Goal: Task Accomplishment & Management: Manage account settings

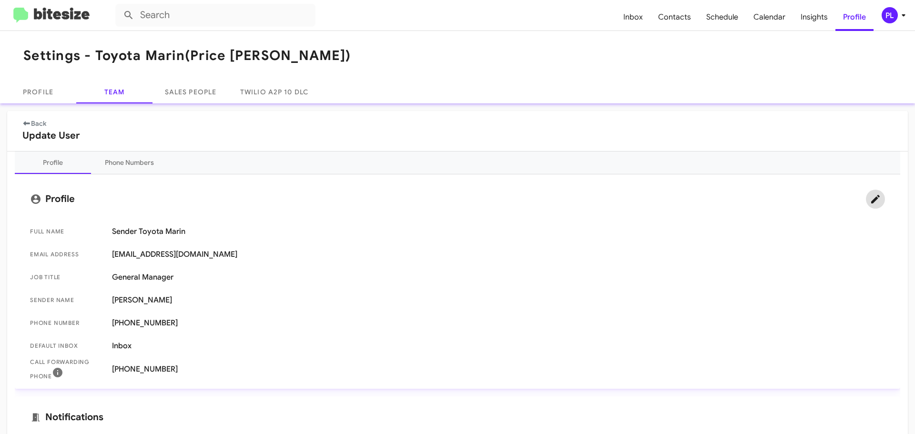
click at [870, 203] on icon at bounding box center [875, 199] width 11 height 11
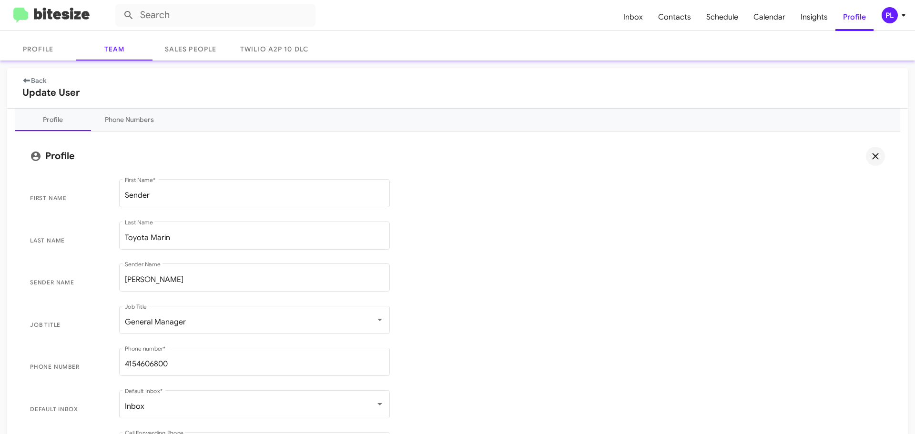
scroll to position [95, 0]
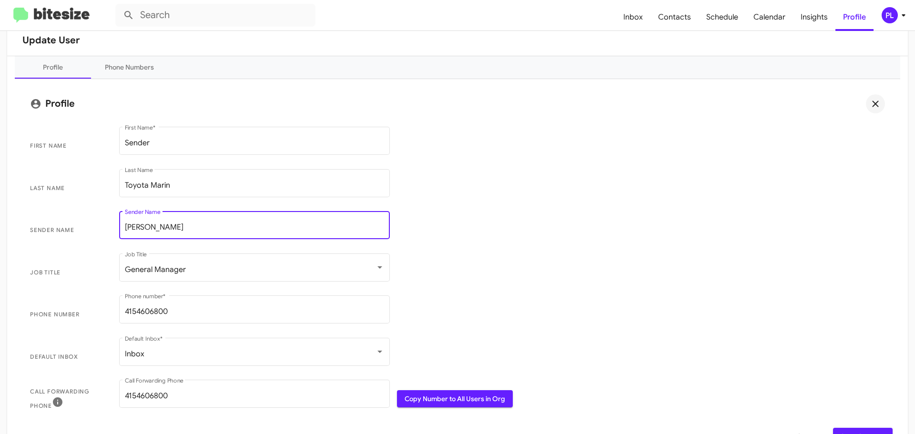
drag, startPoint x: 107, startPoint y: 223, endPoint x: 69, endPoint y: 221, distance: 38.2
click at [69, 221] on span "Sender Name [PERSON_NAME] Sender Name" at bounding box center [457, 230] width 871 height 42
paste input "[PERSON_NAME]"
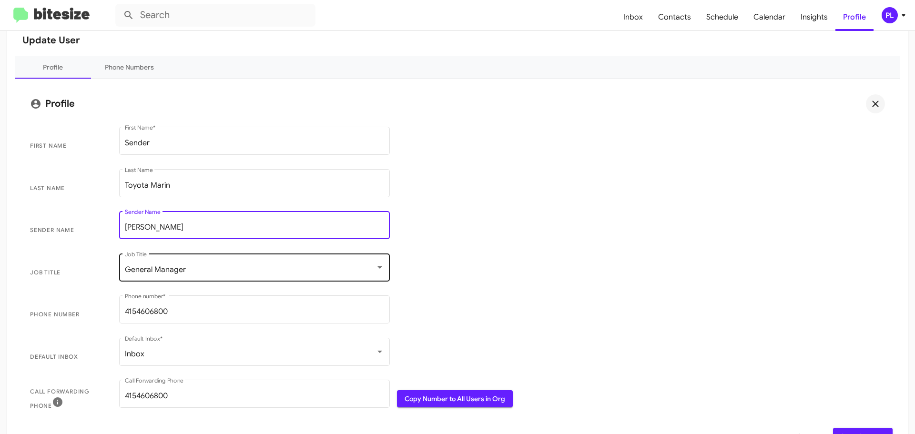
type input "[PERSON_NAME]"
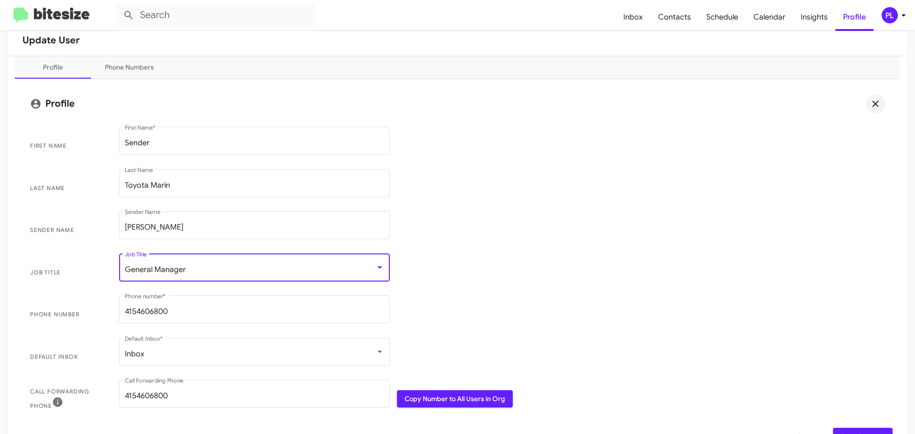
click at [246, 272] on div "General Manager" at bounding box center [250, 270] width 251 height 9
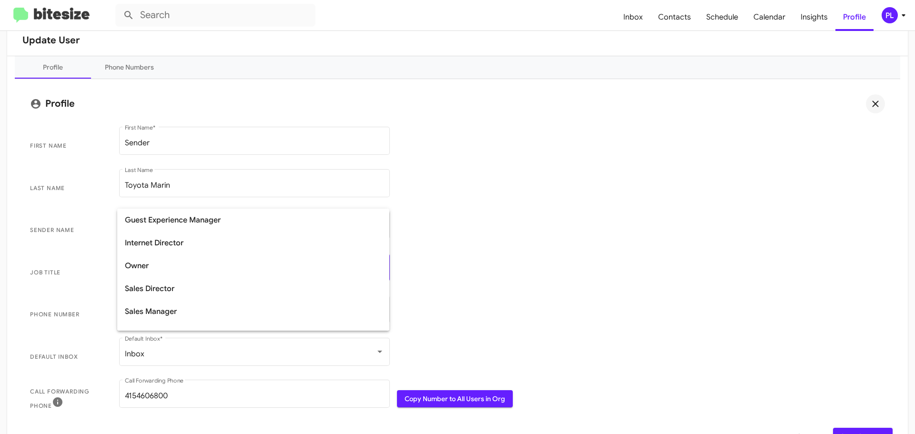
scroll to position [231, 0]
click at [188, 236] on span "Sales Director" at bounding box center [253, 241] width 257 height 23
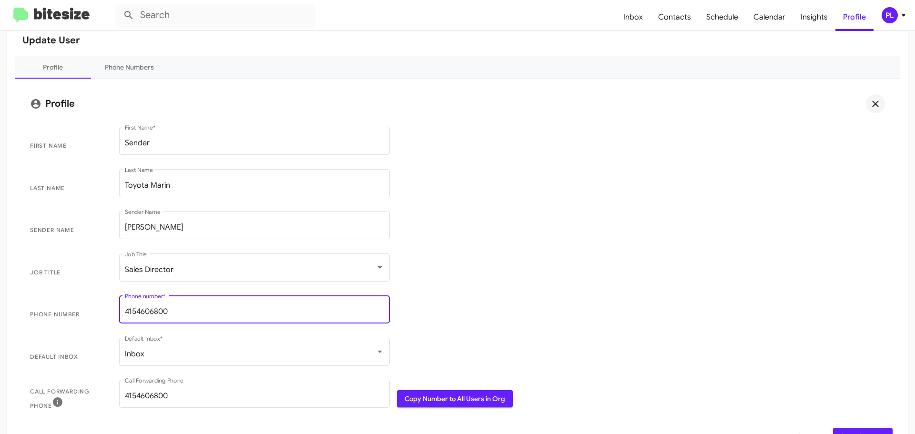
drag, startPoint x: 195, startPoint y: 310, endPoint x: 86, endPoint y: 308, distance: 109.2
click at [86, 308] on span "Phone number [PHONE_NUMBER] Phone number *" at bounding box center [457, 315] width 871 height 42
drag, startPoint x: 549, startPoint y: 272, endPoint x: 530, endPoint y: 347, distance: 76.7
click at [549, 272] on span "Job Title Sales Director Job Title" at bounding box center [457, 273] width 871 height 42
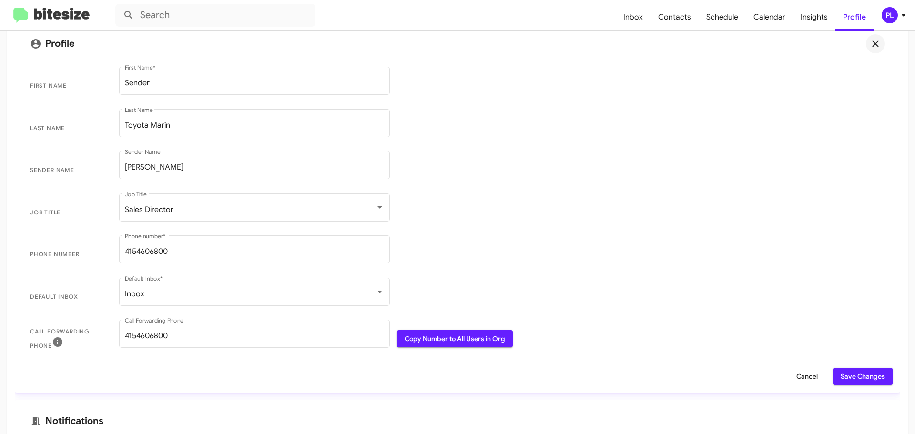
scroll to position [286, 0]
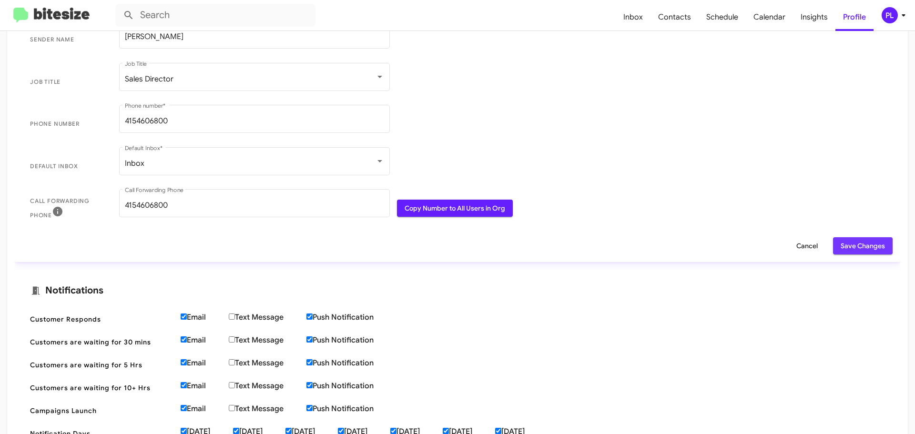
click at [853, 251] on span "Save Changes" at bounding box center [863, 245] width 44 height 17
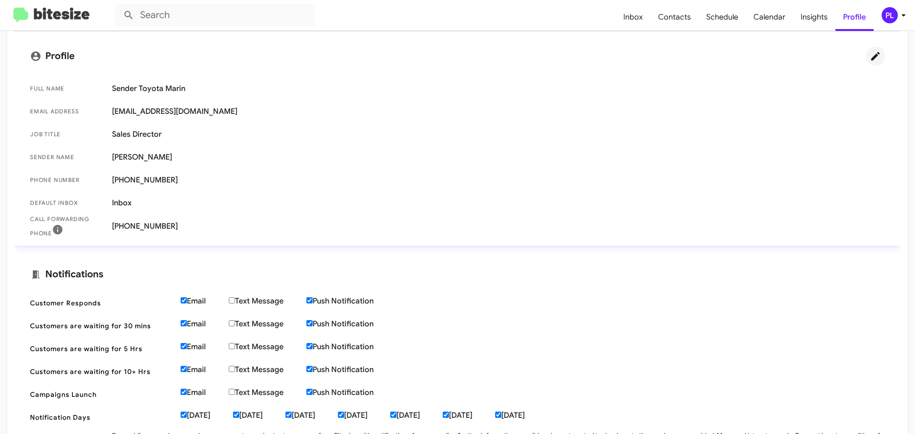
scroll to position [18, 0]
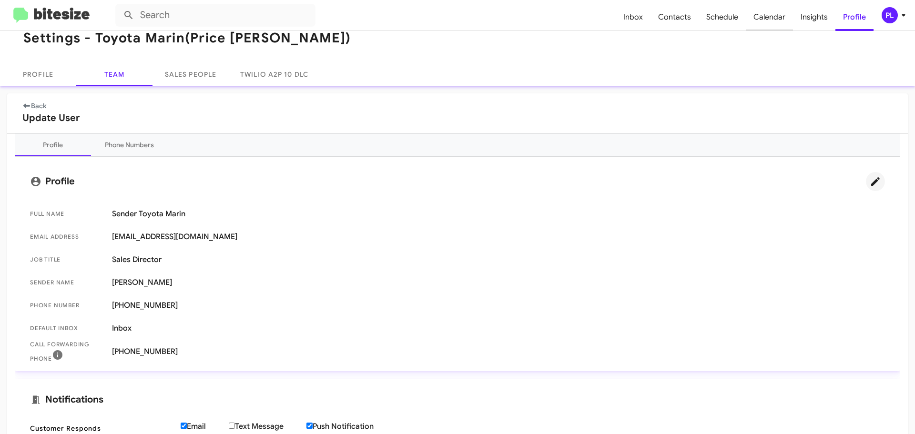
click at [769, 20] on span "Calendar" at bounding box center [769, 17] width 47 height 28
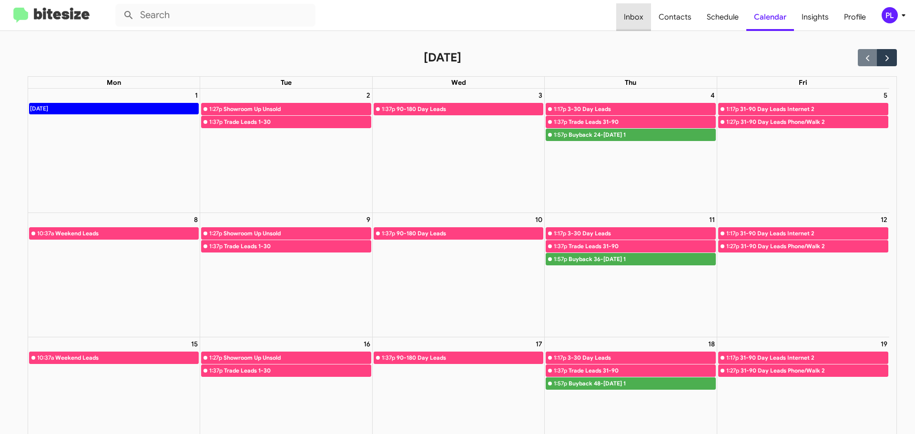
click at [639, 14] on span "Inbox" at bounding box center [633, 17] width 35 height 28
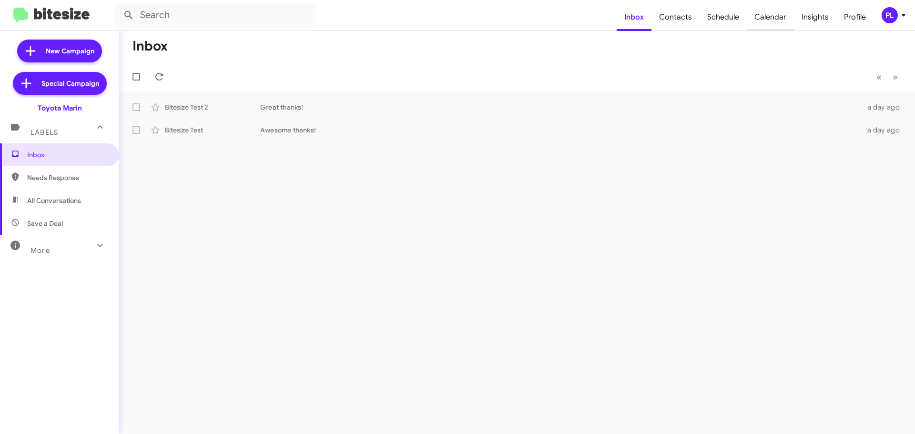
click at [779, 20] on span "Calendar" at bounding box center [770, 17] width 47 height 28
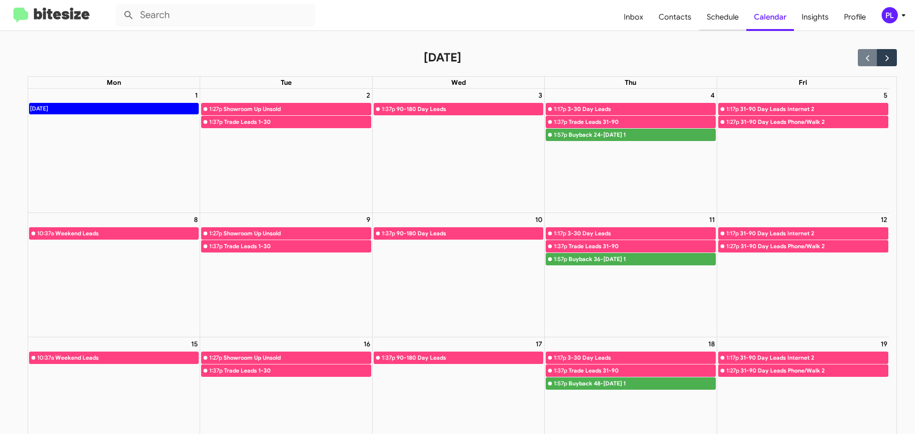
click at [724, 14] on span "Schedule" at bounding box center [722, 17] width 47 height 28
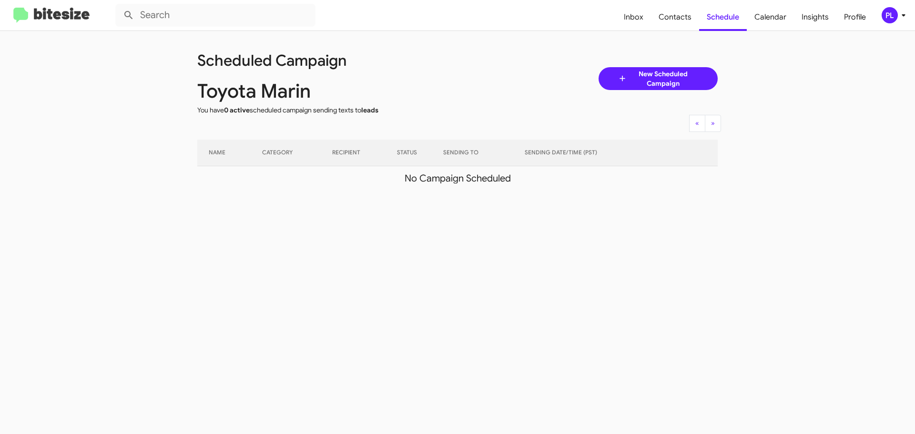
click at [909, 15] on icon at bounding box center [903, 15] width 11 height 11
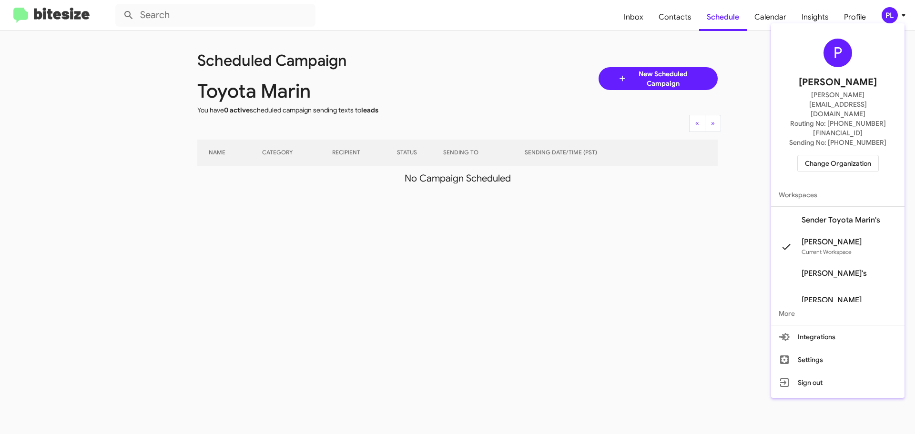
click at [845, 215] on span "Sender Toyota Marin's" at bounding box center [841, 220] width 79 height 10
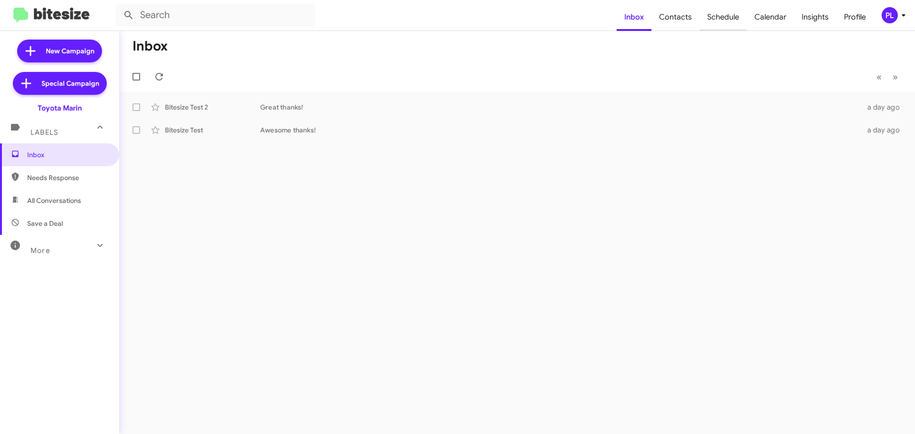
click at [721, 14] on span "Schedule" at bounding box center [723, 17] width 47 height 28
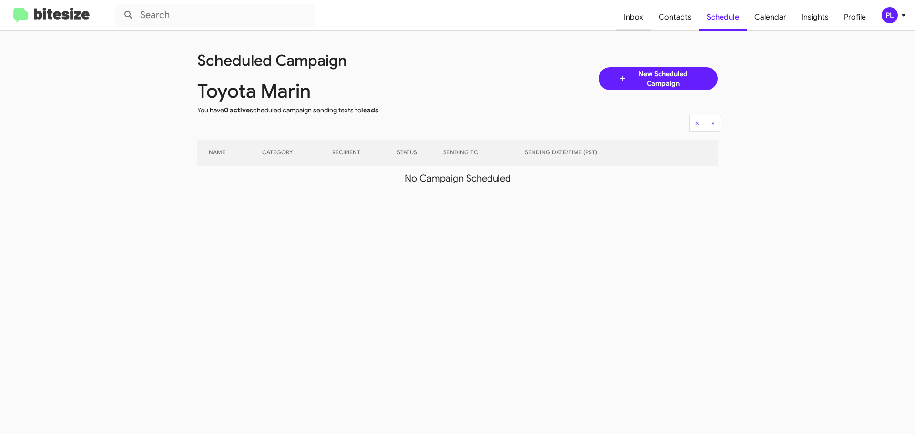
click at [633, 18] on span "Inbox" at bounding box center [633, 17] width 35 height 28
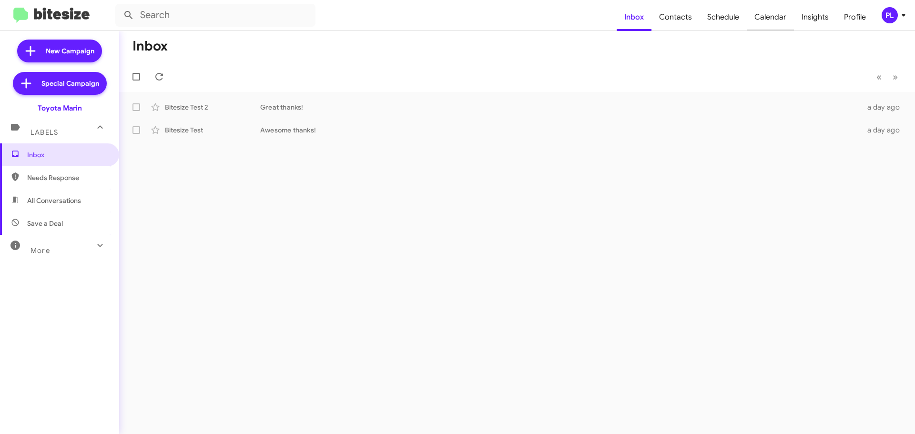
click at [769, 16] on span "Calendar" at bounding box center [770, 17] width 47 height 28
